Goal: Communication & Community: Connect with others

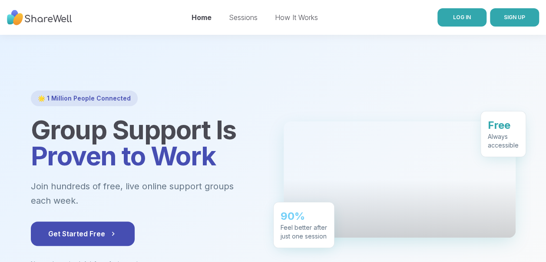
click at [475, 21] on link "LOG IN" at bounding box center [462, 17] width 49 height 18
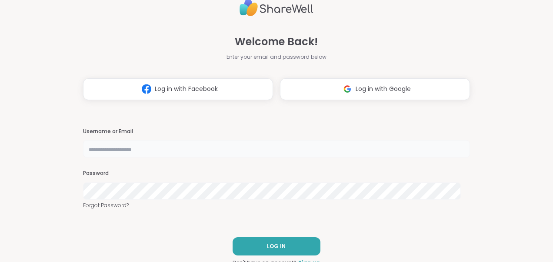
click at [226, 146] on input "text" at bounding box center [276, 148] width 387 height 17
type input "*******"
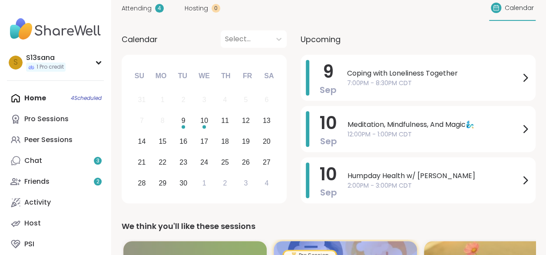
scroll to position [87, 0]
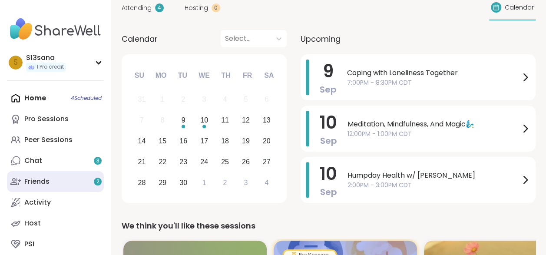
click at [66, 179] on link "Friends 2" at bounding box center [55, 181] width 97 height 21
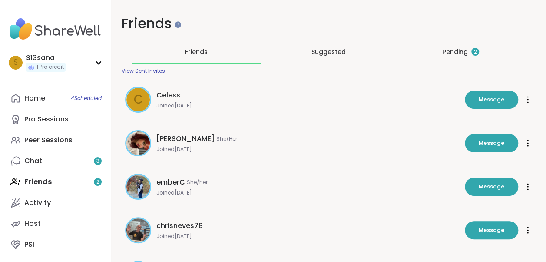
click at [453, 47] on div "Pending 2" at bounding box center [461, 51] width 129 height 23
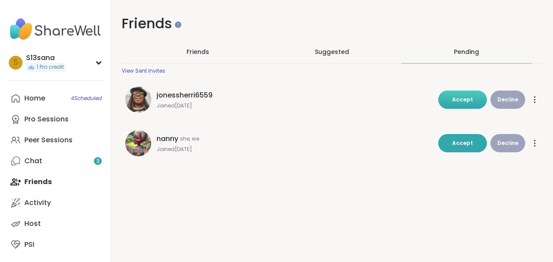
click at [452, 96] on span "Accept" at bounding box center [462, 99] width 21 height 7
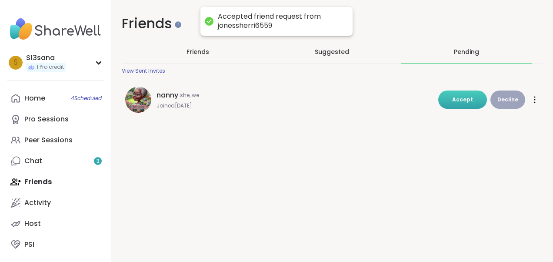
click at [459, 96] on span "Accept" at bounding box center [462, 99] width 21 height 7
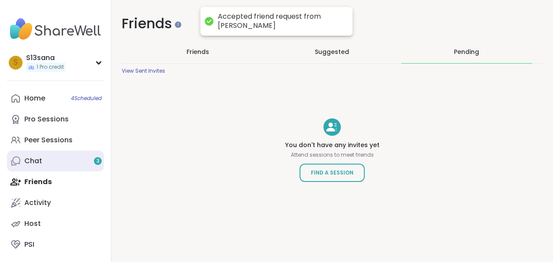
click at [60, 160] on link "Chat 3" at bounding box center [55, 160] width 97 height 21
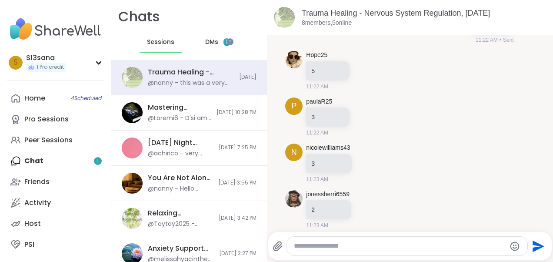
scroll to position [2478, 0]
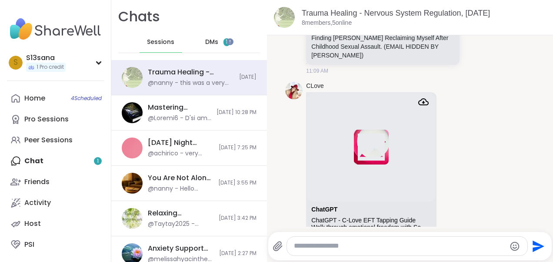
scroll to position [1982, 0]
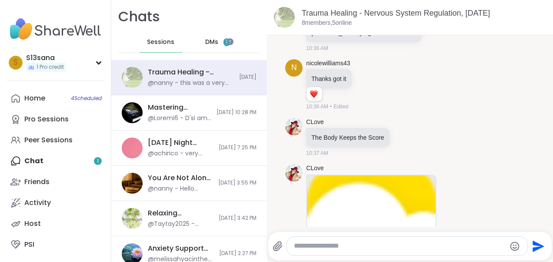
scroll to position [0, 0]
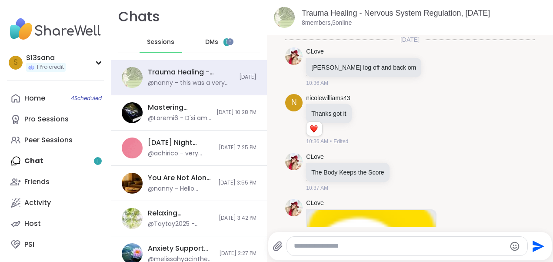
click at [206, 43] on span "DMs" at bounding box center [211, 42] width 13 height 9
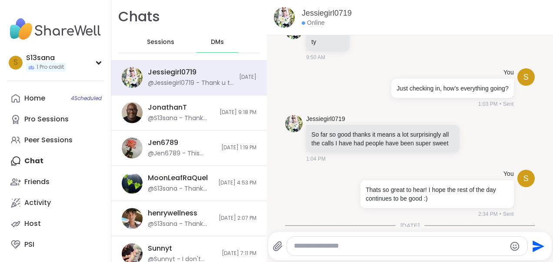
scroll to position [2821, 0]
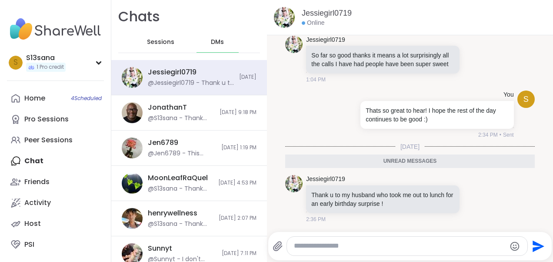
click at [418, 247] on textarea "Type your message" at bounding box center [400, 245] width 212 height 9
type textarea "**********"
click at [533, 249] on icon "Send" at bounding box center [539, 246] width 12 height 12
